Goal: Communication & Community: Answer question/provide support

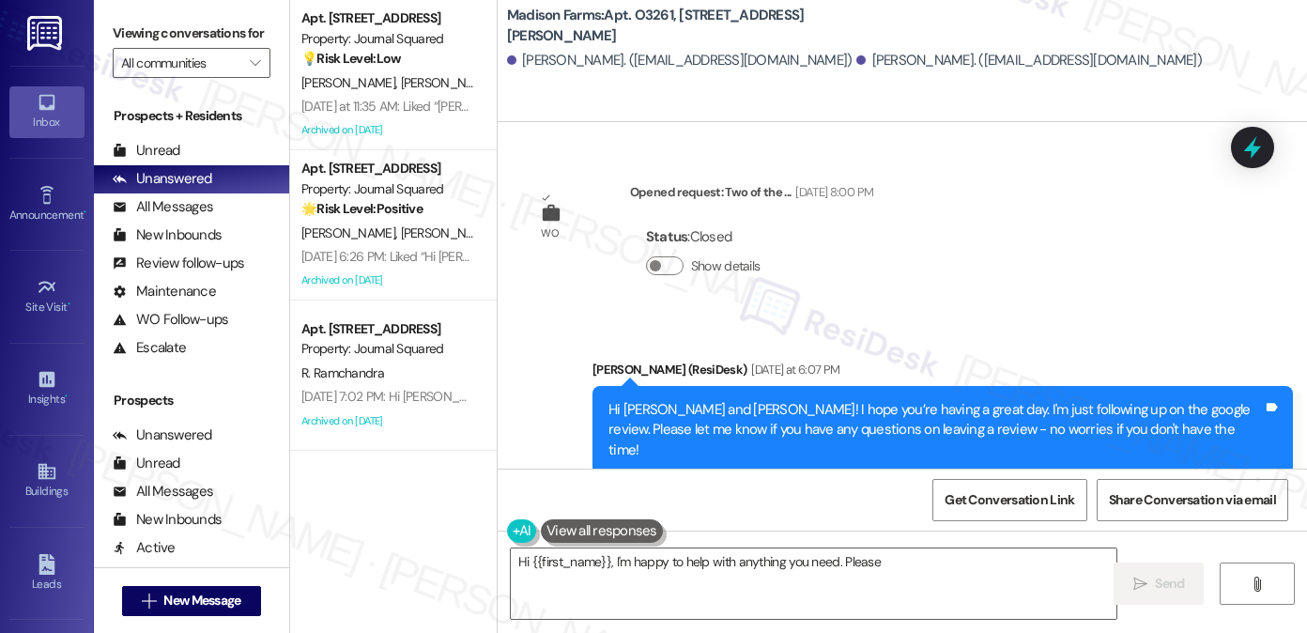
scroll to position [2321, 0]
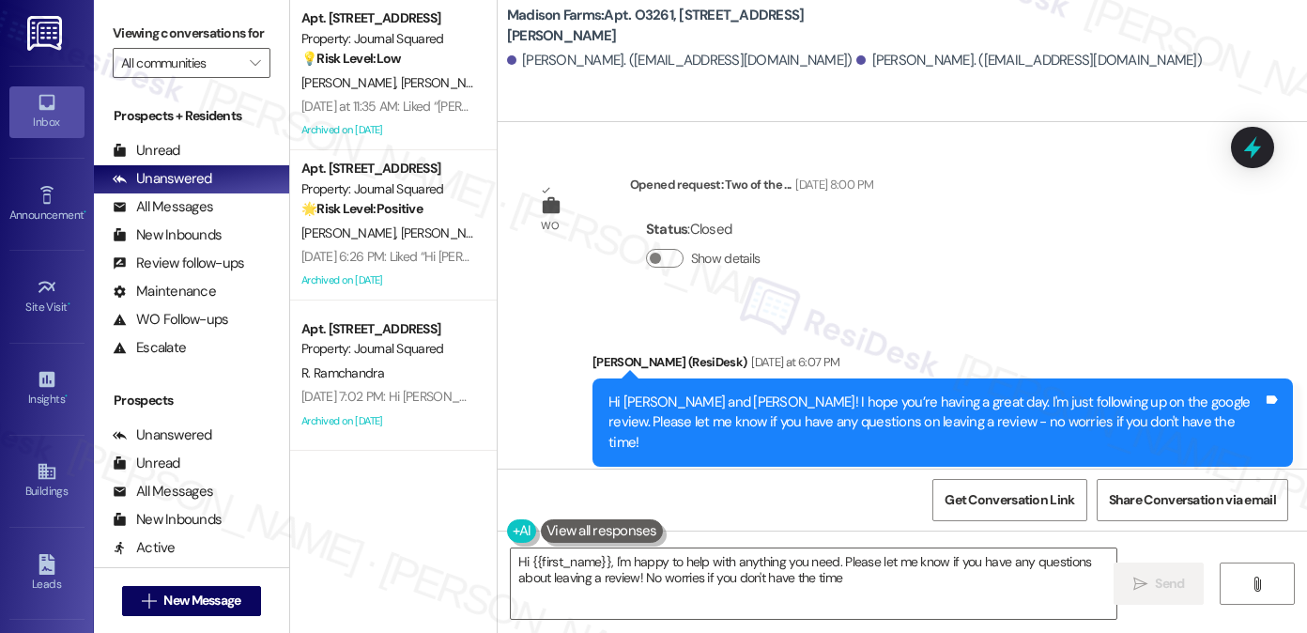
type textarea "Hi {{first_name}}, I'm happy to help with anything you need. Please let me know…"
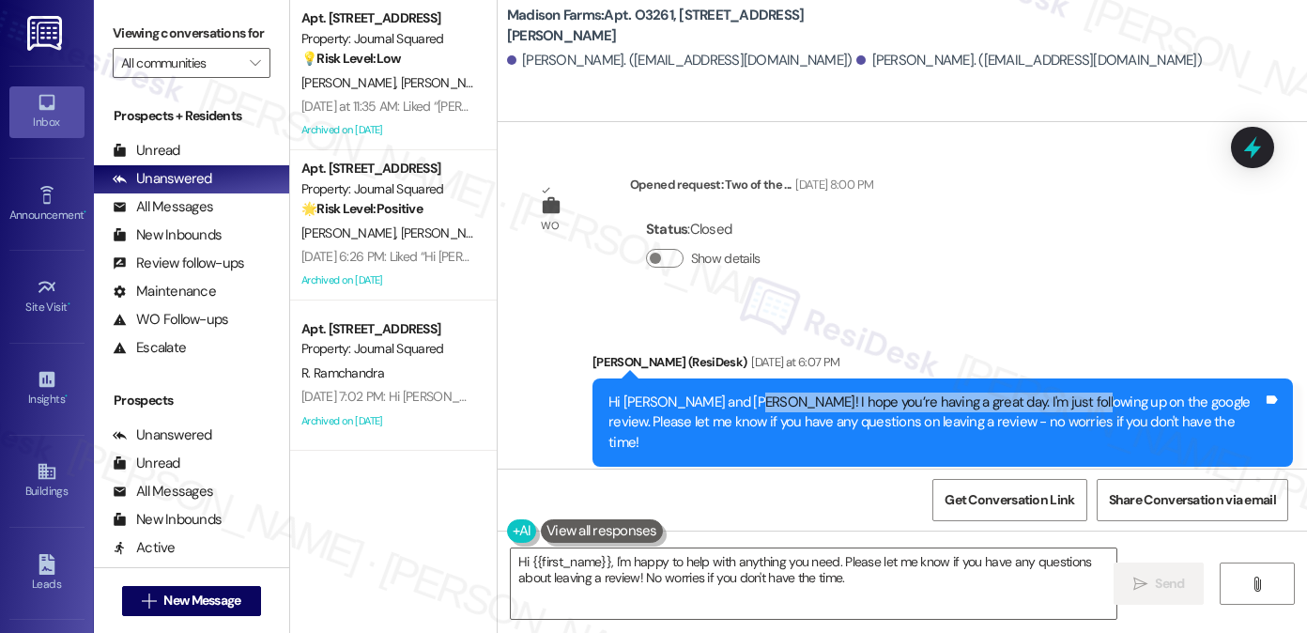
drag, startPoint x: 727, startPoint y: 383, endPoint x: 1063, endPoint y: 390, distance: 336.2
click at [1063, 392] on div "Hi [PERSON_NAME] and [PERSON_NAME]! I hope you’re having a great day. I'm just …" at bounding box center [935, 422] width 654 height 60
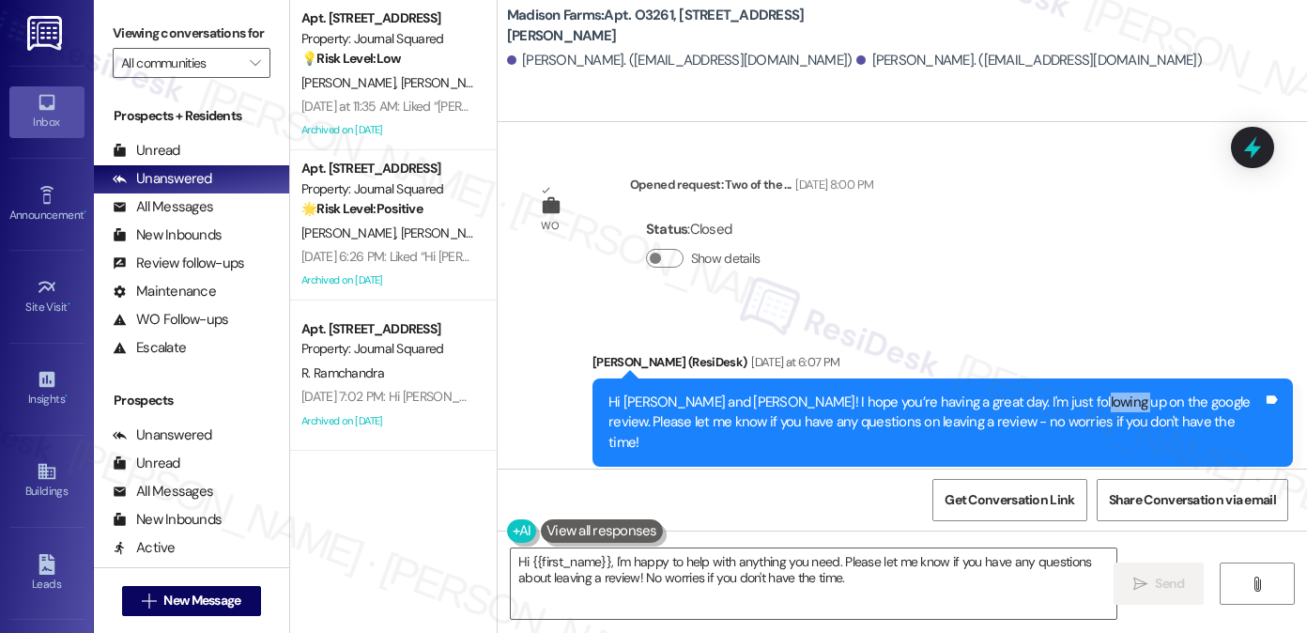
click at [1063, 392] on div "Hi [PERSON_NAME] and [PERSON_NAME]! I hope you’re having a great day. I'm just …" at bounding box center [935, 422] width 654 height 60
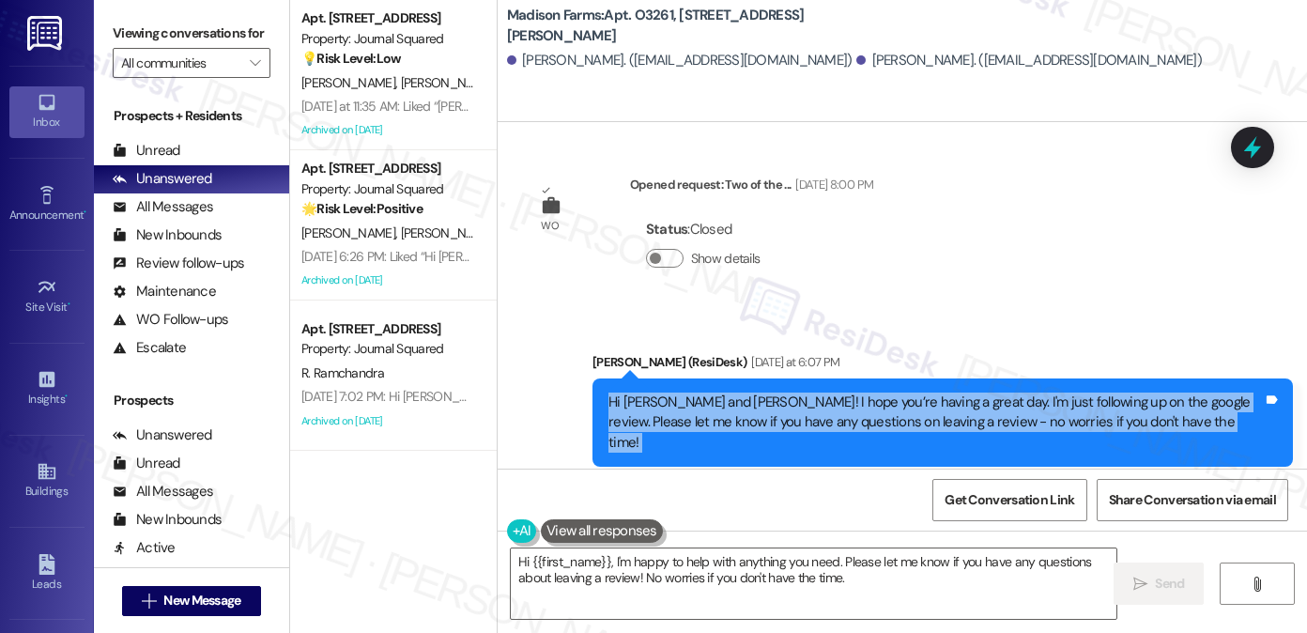
click at [1063, 392] on div "Hi [PERSON_NAME] and [PERSON_NAME]! I hope you’re having a great day. I'm just …" at bounding box center [935, 422] width 654 height 60
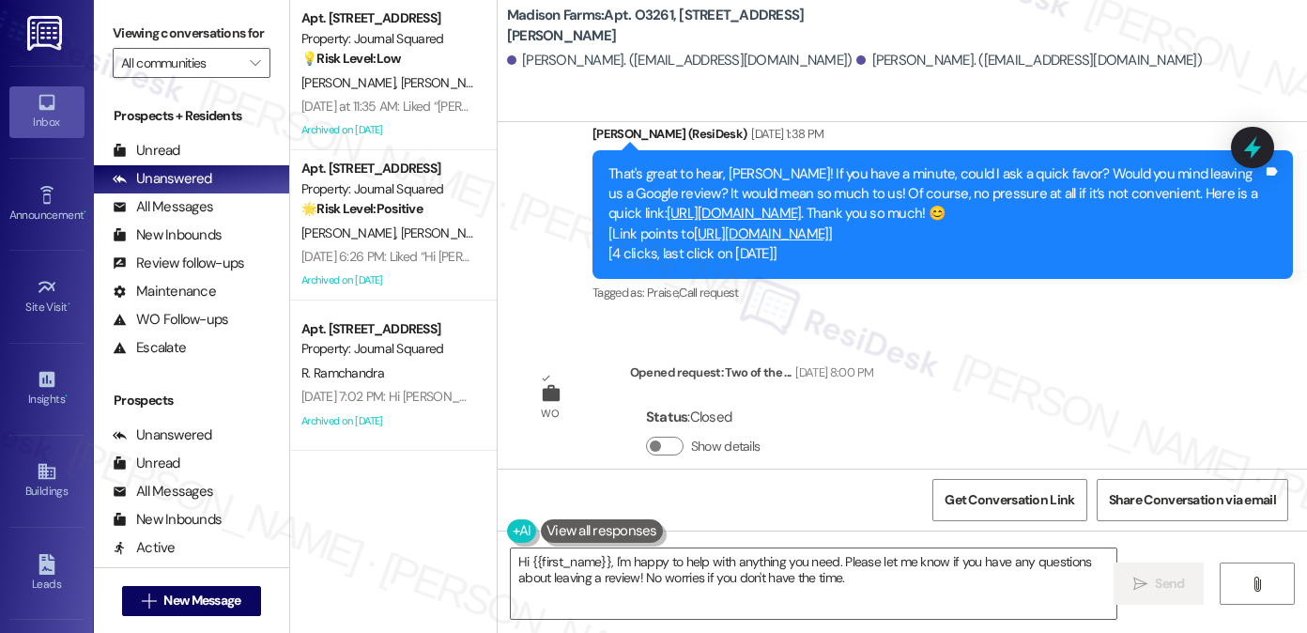
scroll to position [2039, 0]
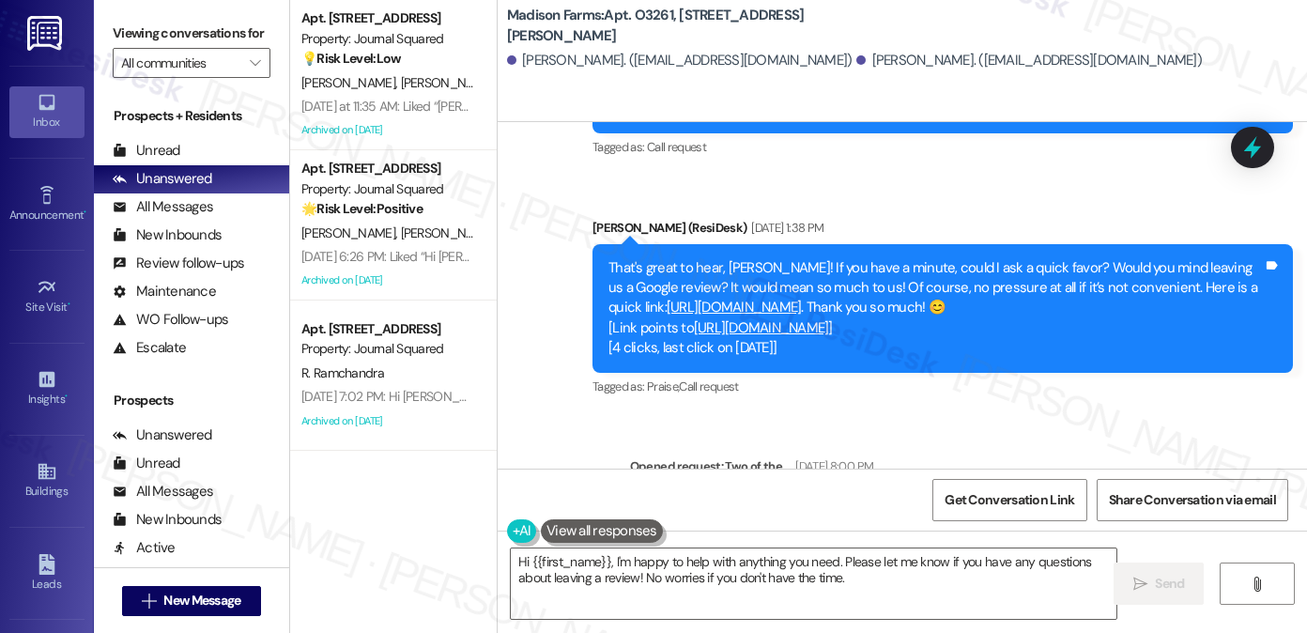
click at [802, 298] on link "[URL][DOMAIN_NAME]" at bounding box center [734, 307] width 135 height 19
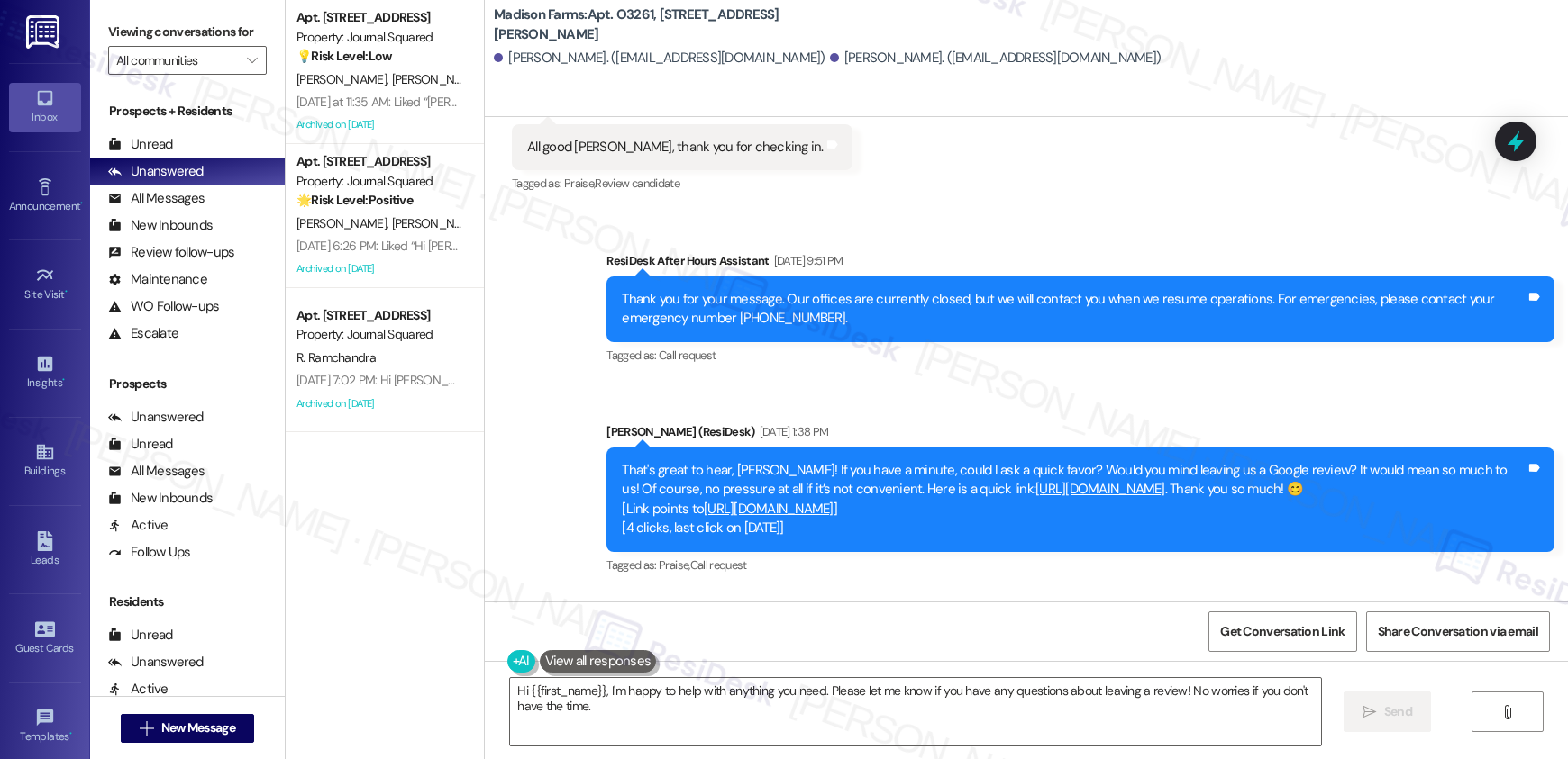
scroll to position [1574, 0]
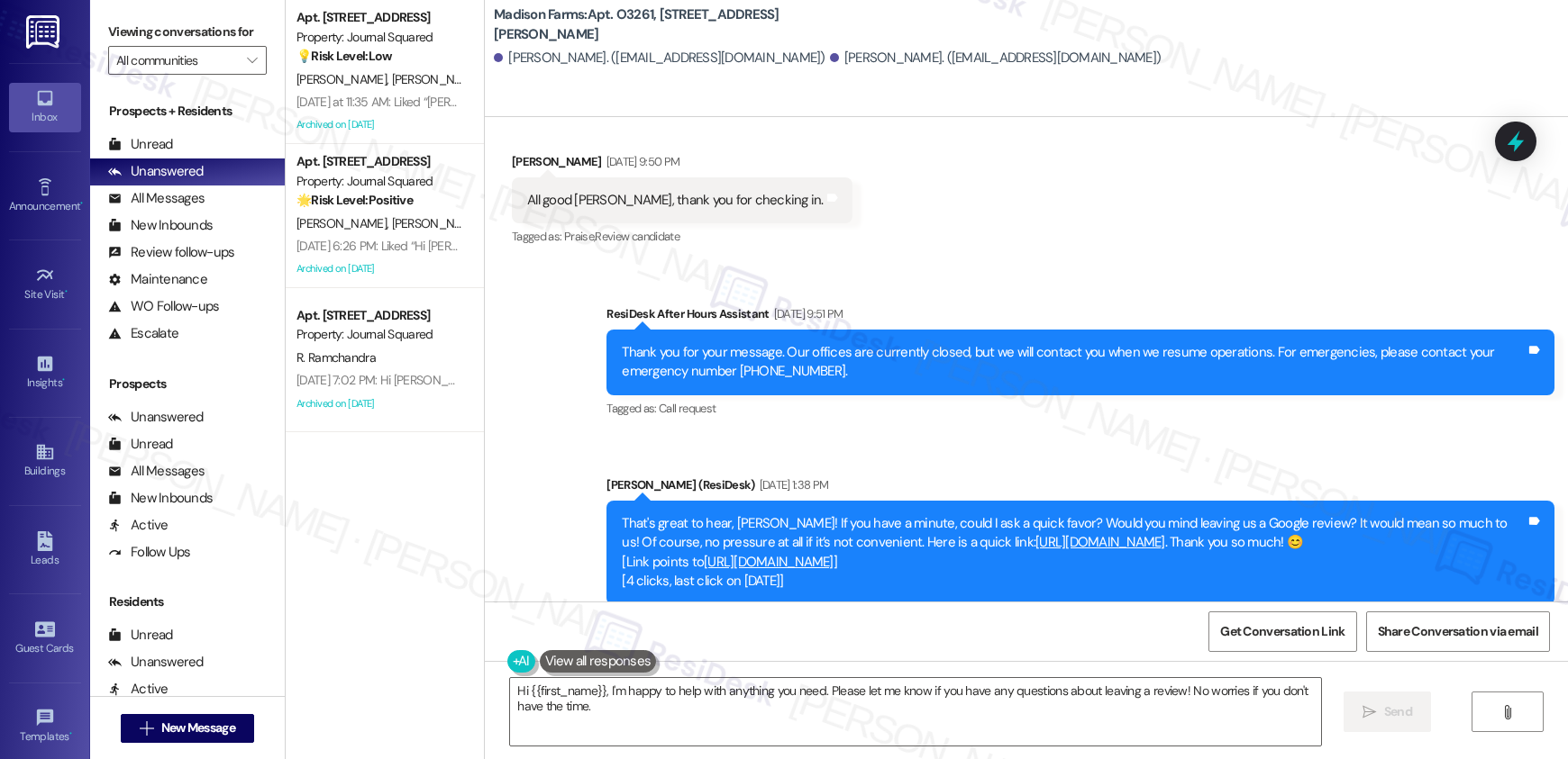
click at [500, 26] on b "Madison Farms: Apt. O3261, [STREET_ADDRESS][PERSON_NAME]" at bounding box center [675, 25] width 361 height 38
copy div "Madison Farms: Apt. O3261, [STREET_ADDRESS][PERSON_NAME]"
click at [1180, 606] on span "Get Conversation Link" at bounding box center [1282, 632] width 125 height 19
